Goal: Information Seeking & Learning: Understand process/instructions

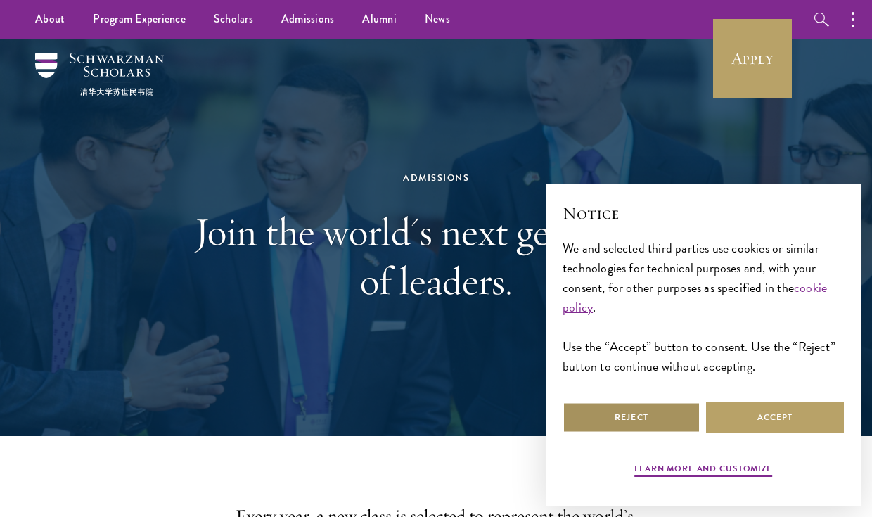
click at [665, 415] on button "Reject" at bounding box center [631, 417] width 138 height 32
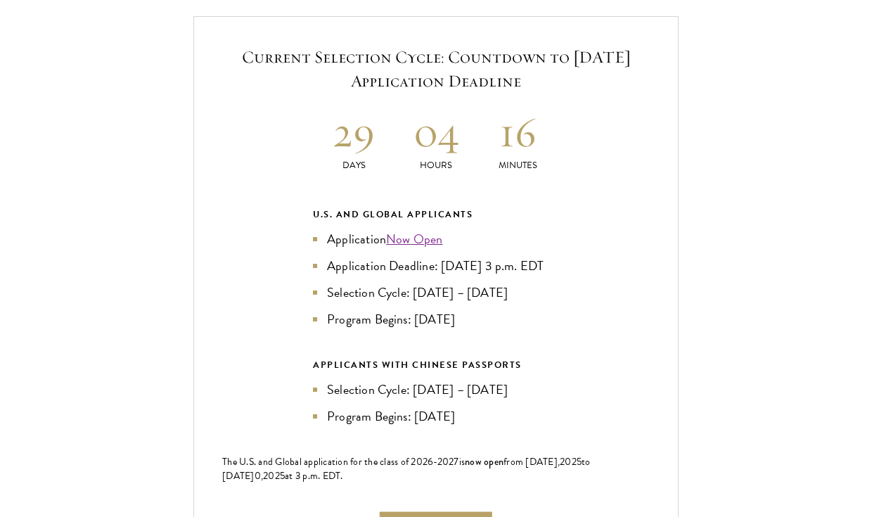
scroll to position [2994, 0]
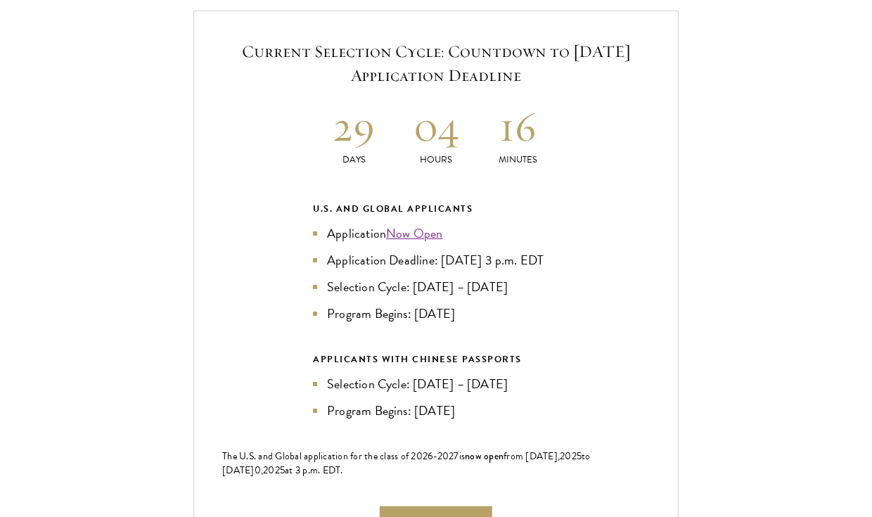
click at [399, 323] on li "Program Begins: [DATE]" at bounding box center [436, 314] width 246 height 20
click at [406, 323] on li "Program Begins: [DATE]" at bounding box center [436, 314] width 246 height 20
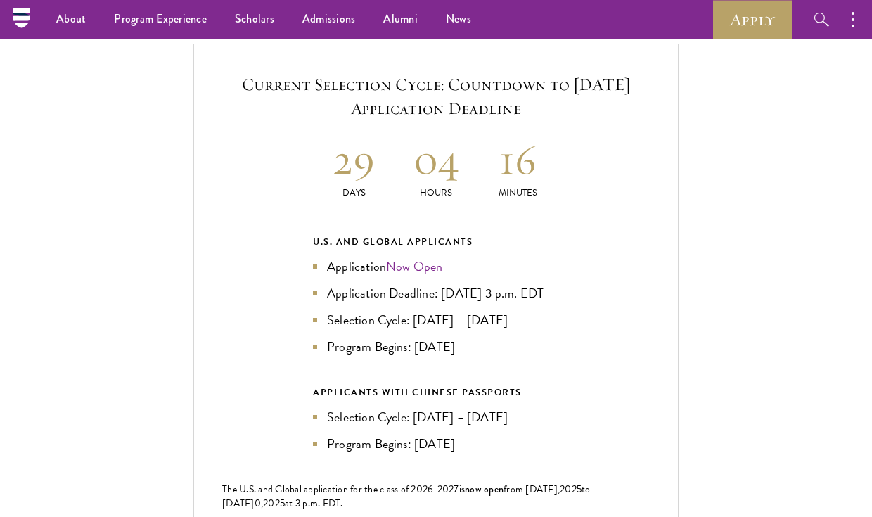
scroll to position [2648, 0]
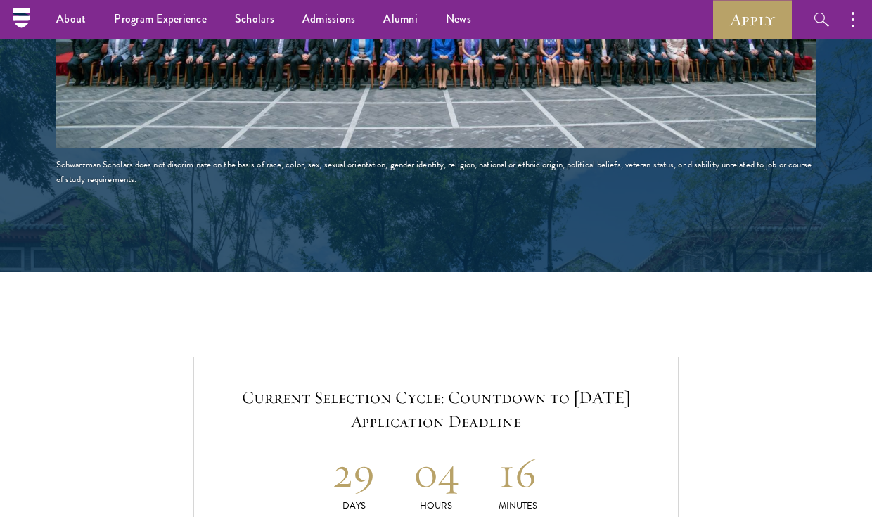
click at [432, 422] on h5 "Current Selection Cycle: Countdown to [DATE] Application Deadline" at bounding box center [435, 409] width 427 height 48
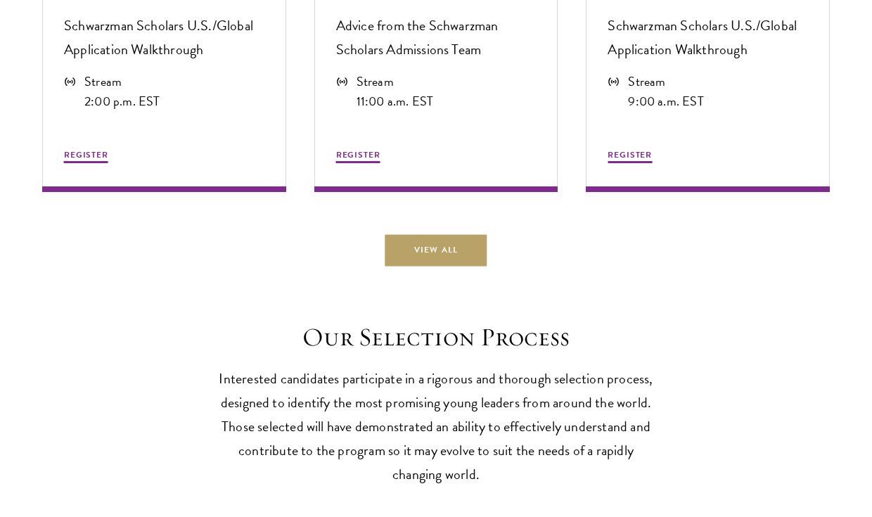
scroll to position [3876, 0]
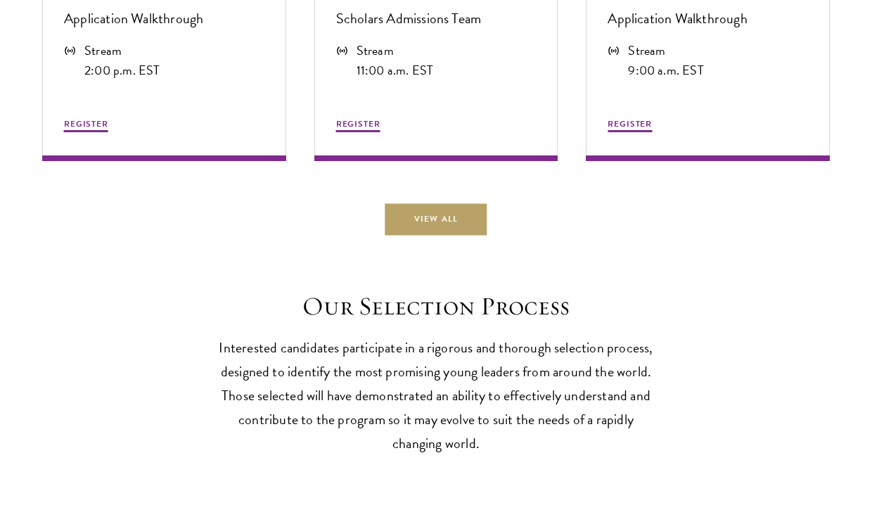
click at [436, 442] on p "Interested candidates participate in a rigorous and thorough selection process,…" at bounding box center [436, 394] width 436 height 119
click at [436, 455] on p "Interested candidates participate in a rigorous and thorough selection process,…" at bounding box center [436, 394] width 436 height 119
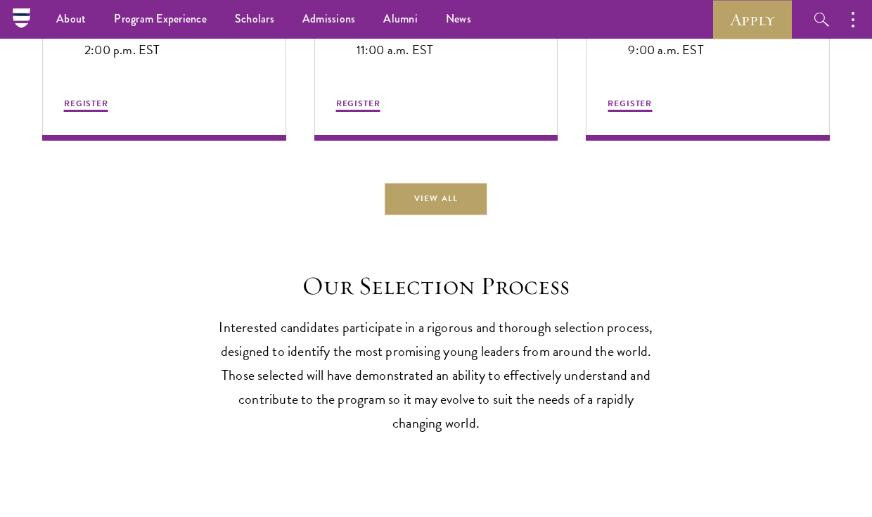
scroll to position [3892, 0]
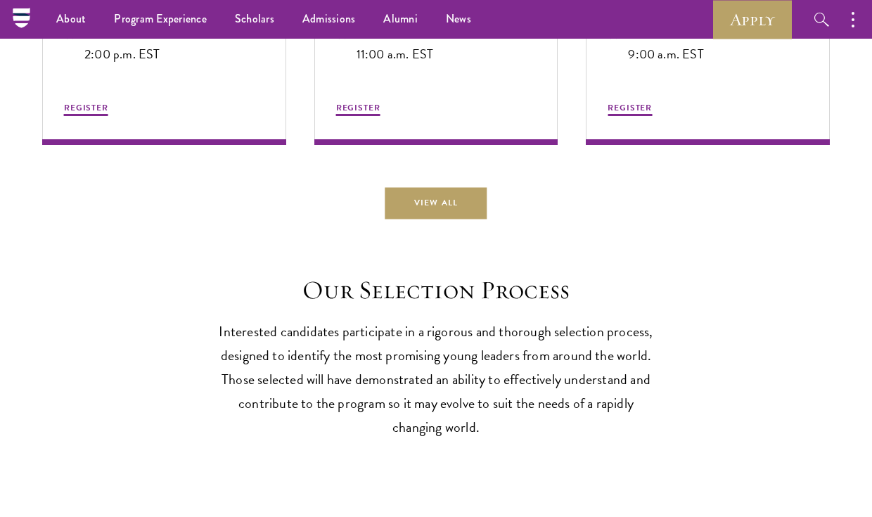
click at [434, 439] on p "Interested candidates participate in a rigorous and thorough selection process,…" at bounding box center [436, 378] width 436 height 119
drag, startPoint x: 434, startPoint y: 448, endPoint x: 394, endPoint y: 447, distance: 40.1
click at [394, 439] on p "Interested candidates participate in a rigorous and thorough selection process,…" at bounding box center [436, 378] width 436 height 119
click at [435, 439] on p "Interested candidates participate in a rigorous and thorough selection process,…" at bounding box center [436, 378] width 436 height 119
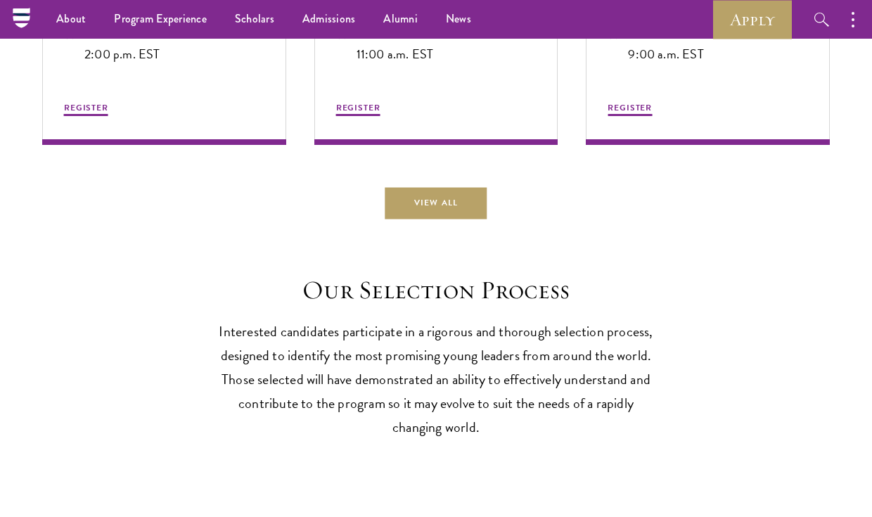
click at [435, 439] on p "Interested candidates participate in a rigorous and thorough selection process,…" at bounding box center [436, 378] width 436 height 119
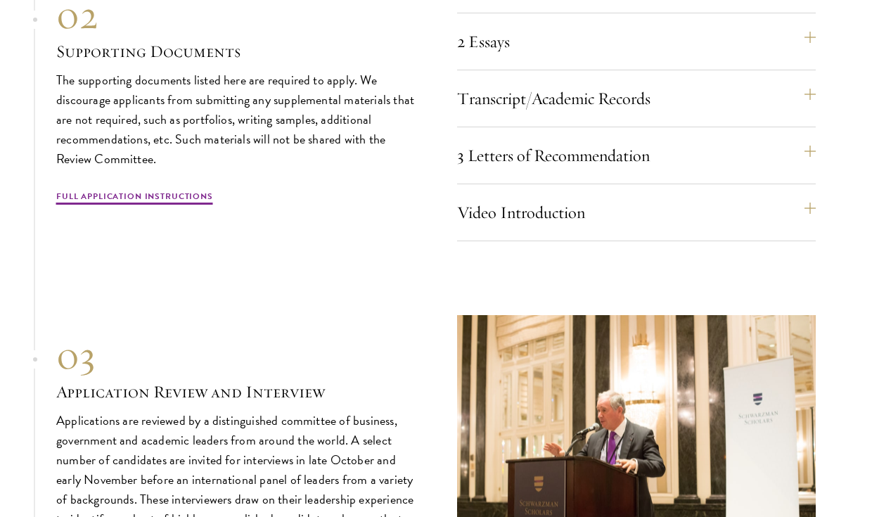
scroll to position [4709, 0]
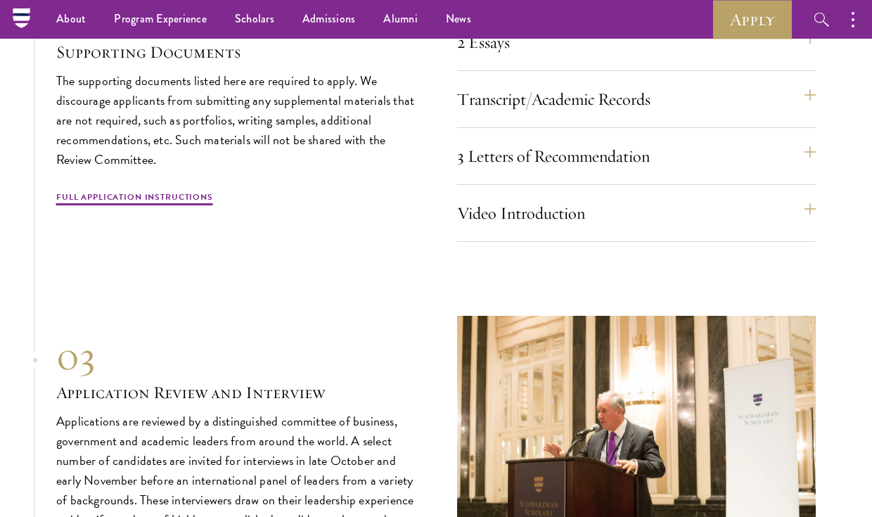
click at [435, 448] on div "03 Application Review and Interview 03 Application Review and Interview Applica…" at bounding box center [435, 450] width 759 height 269
